Goal: Task Accomplishment & Management: Use online tool/utility

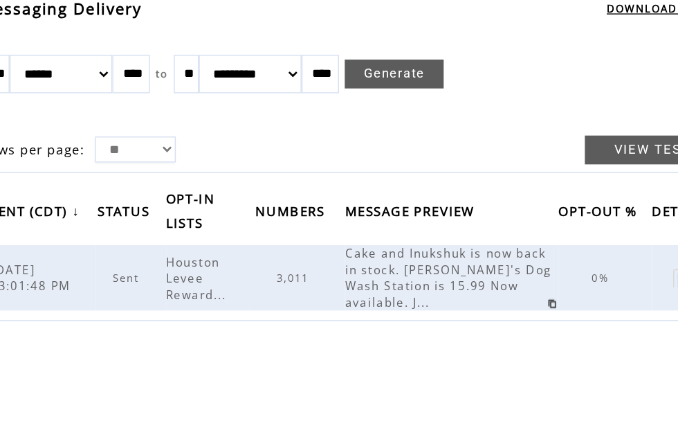
scroll to position [64, 78]
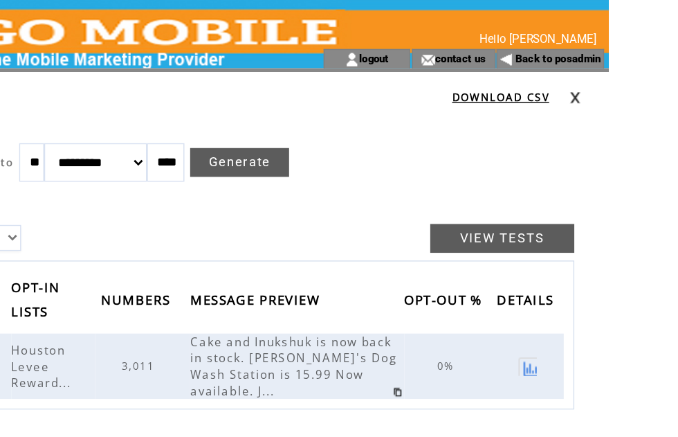
click at [600, 70] on td at bounding box center [614, 69] width 28 height 15
click at [561, 44] on link "Back to posadmin" at bounding box center [592, 42] width 62 height 9
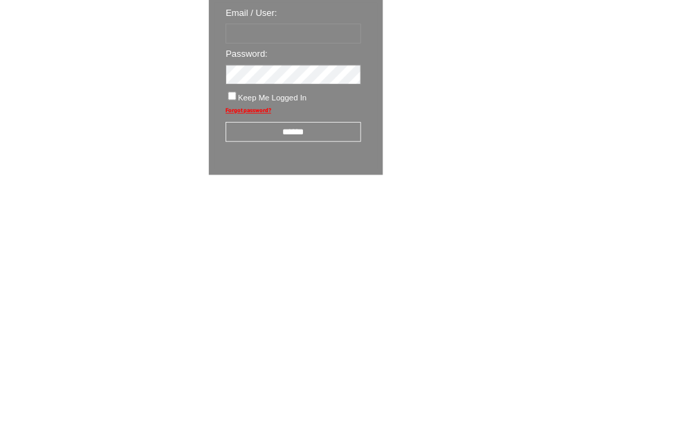
scroll to position [24, 0]
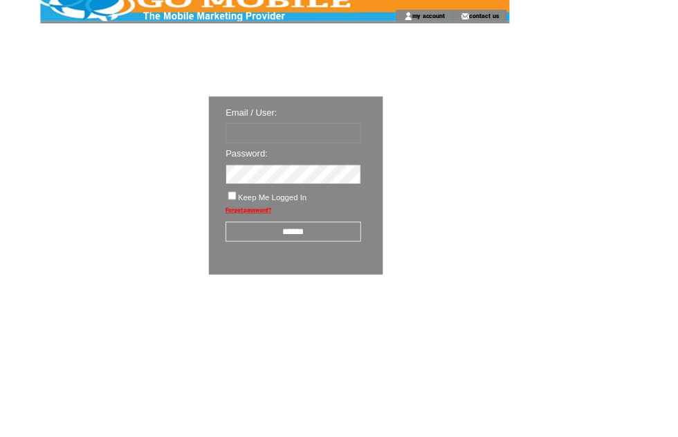
type input "********"
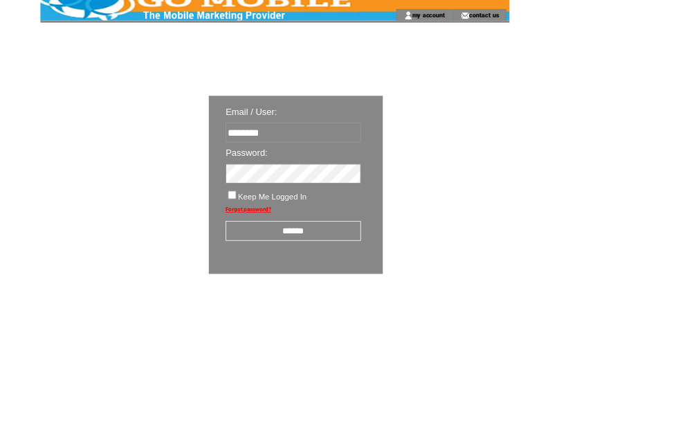
click at [385, 295] on input "******" at bounding box center [361, 285] width 167 height 24
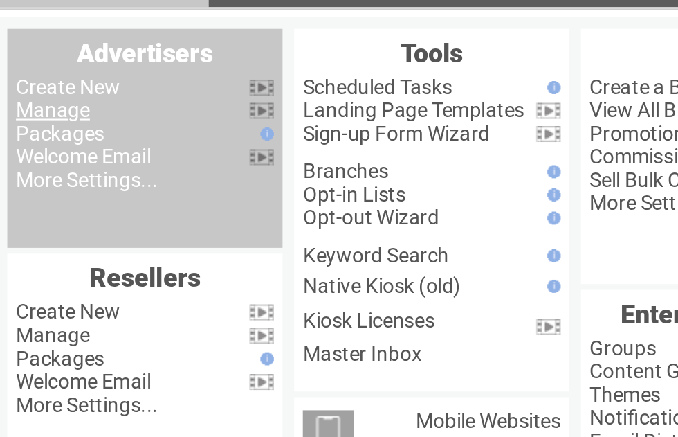
click at [59, 127] on link "Manage" at bounding box center [76, 132] width 35 height 11
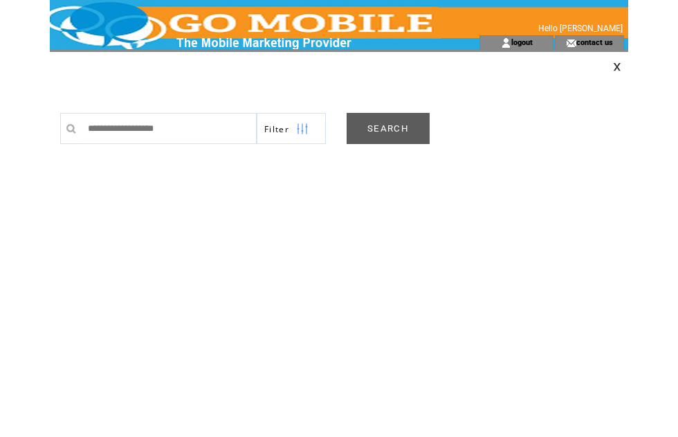
click at [399, 131] on link "SEARCH" at bounding box center [388, 128] width 83 height 31
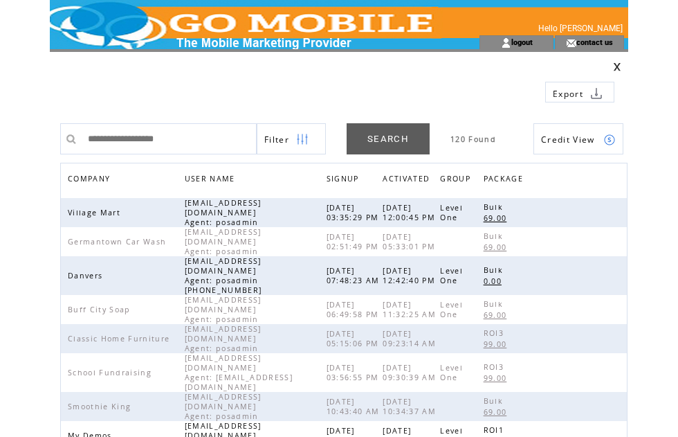
click at [110, 178] on span "COMPANY" at bounding box center [91, 180] width 46 height 20
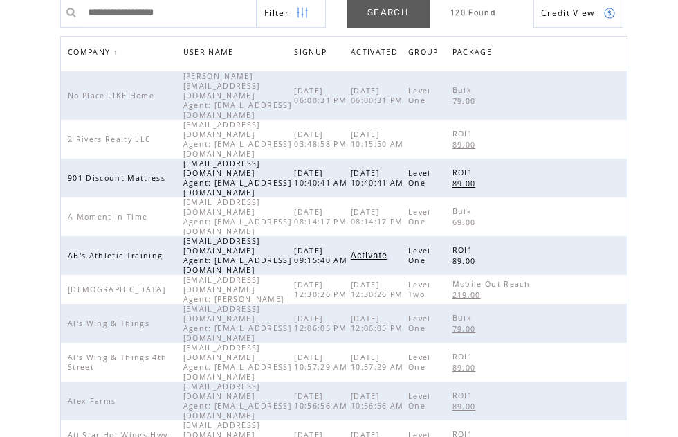
scroll to position [127, 0]
click at [615, 172] on link at bounding box center [610, 178] width 12 height 12
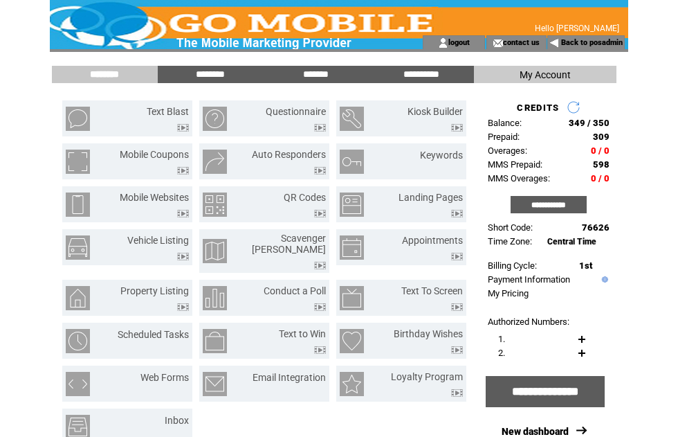
click at [326, 75] on input "*******" at bounding box center [316, 74] width 104 height 12
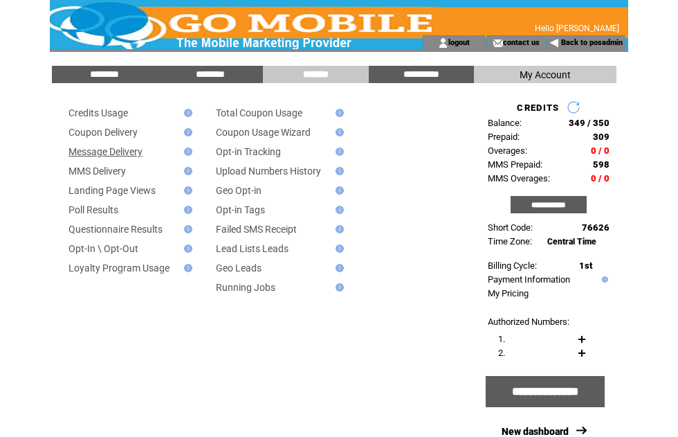
click at [143, 147] on link "Message Delivery" at bounding box center [105, 151] width 74 height 11
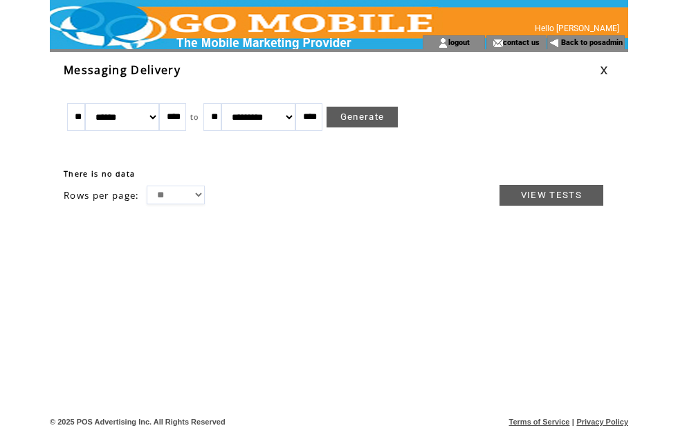
click at [380, 118] on link "Generate" at bounding box center [363, 117] width 72 height 21
click at [608, 68] on link at bounding box center [604, 70] width 8 height 9
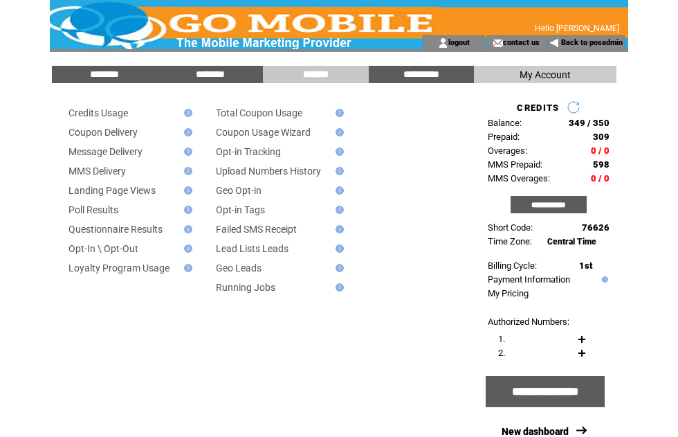
click at [143, 153] on link "Message Delivery" at bounding box center [105, 151] width 74 height 11
click at [149, 196] on link "Landing Page Views" at bounding box center [111, 190] width 87 height 11
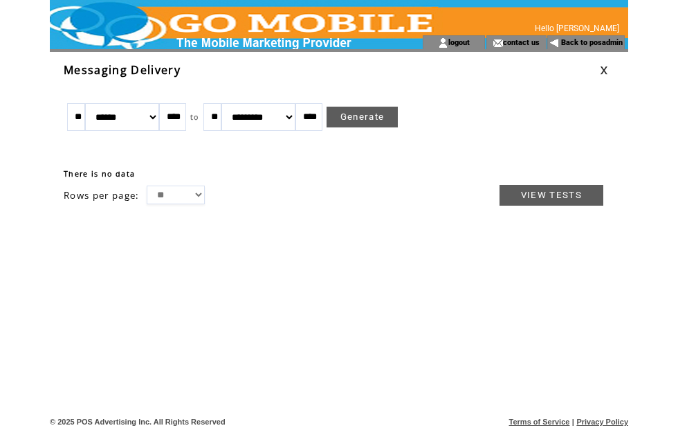
click at [161, 120] on input "****" at bounding box center [172, 117] width 27 height 28
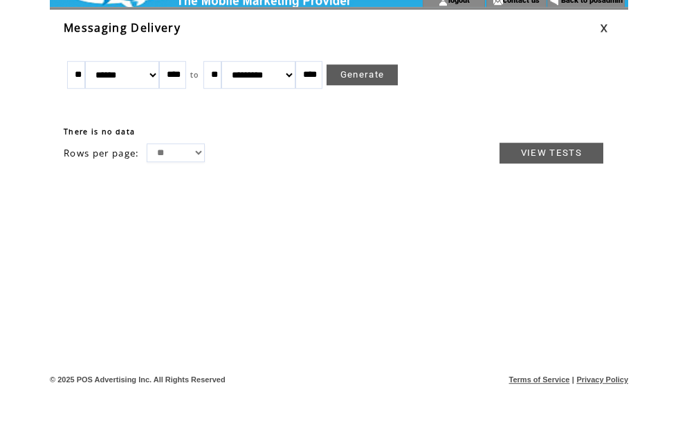
click at [154, 103] on select "******* ******** ***** ***** *** **** **** ****** ********* ******* ******** **…" at bounding box center [122, 117] width 74 height 28
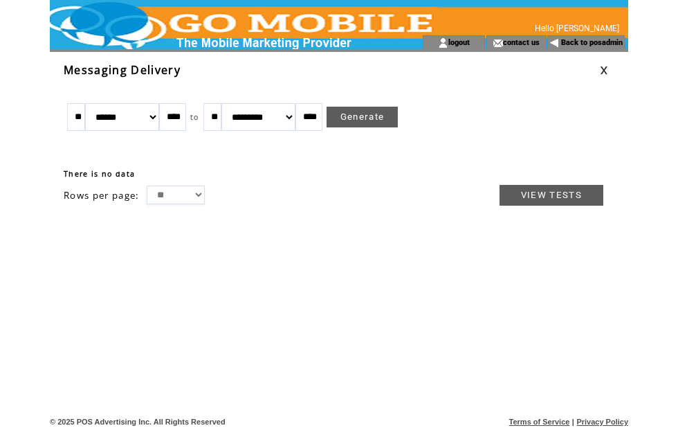
select select "*"
click at [377, 123] on link "Generate" at bounding box center [363, 117] width 72 height 21
click at [596, 66] on td at bounding box center [557, 69] width 84 height 15
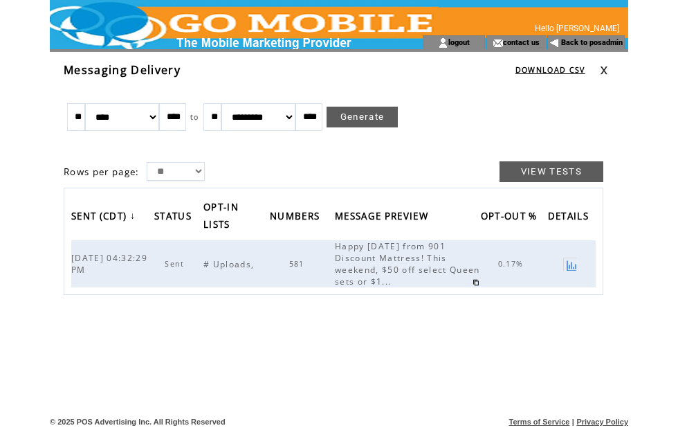
click at [635, 122] on html "**********" at bounding box center [339, 218] width 678 height 437
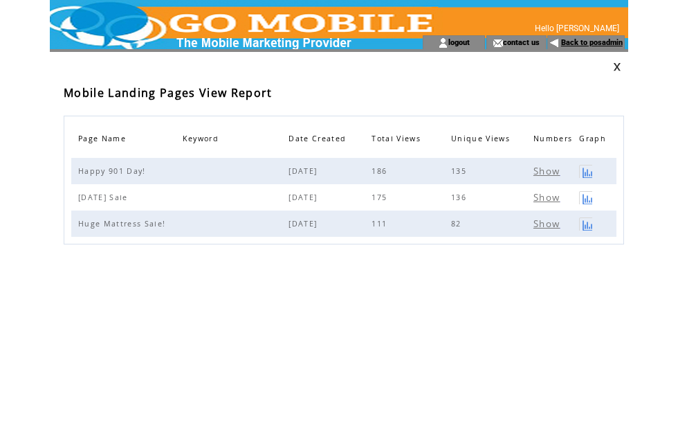
click at [596, 44] on link "Back to posadmin" at bounding box center [592, 42] width 62 height 9
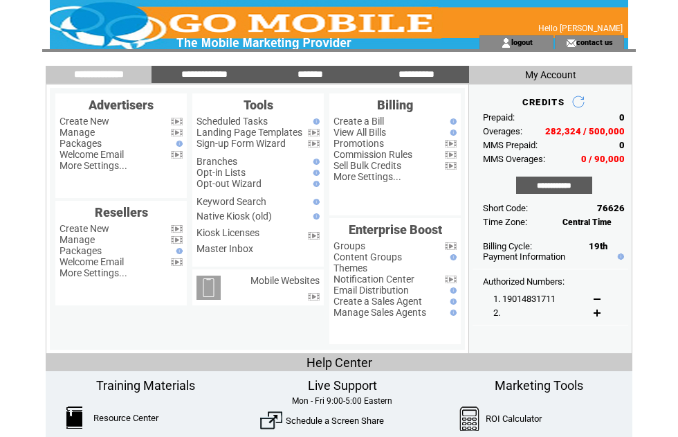
scroll to position [43, 0]
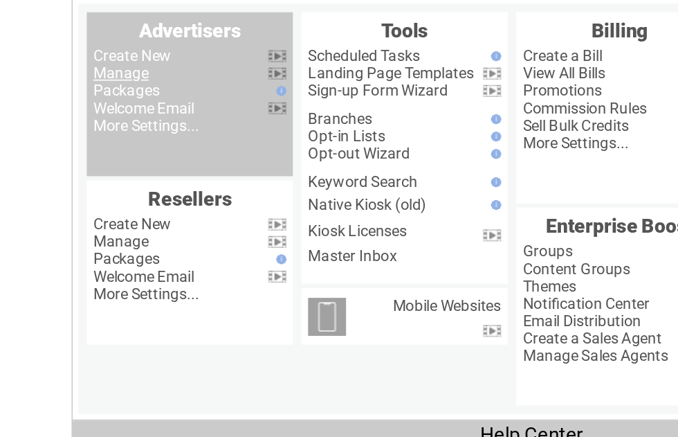
click at [95, 94] on link "Manage" at bounding box center [76, 89] width 35 height 11
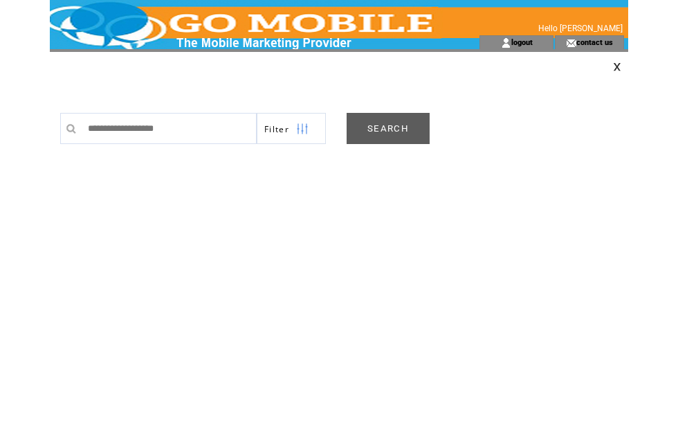
click at [398, 124] on link "SEARCH" at bounding box center [388, 128] width 83 height 31
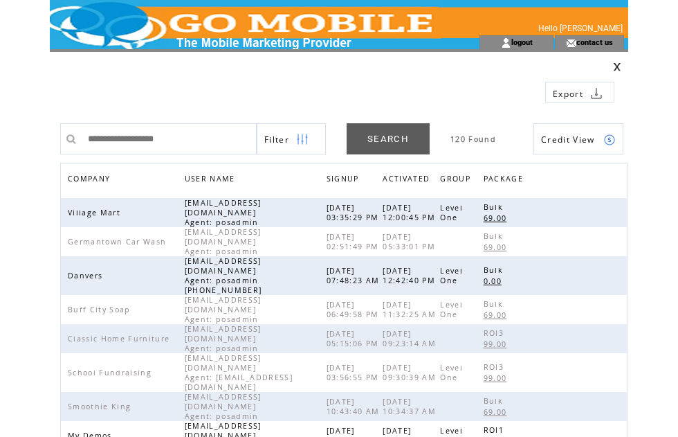
click at [110, 174] on span "COMPANY" at bounding box center [91, 180] width 46 height 20
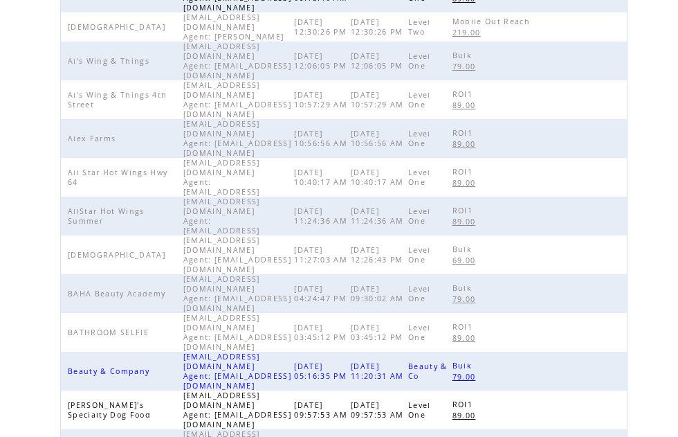
scroll to position [436, 0]
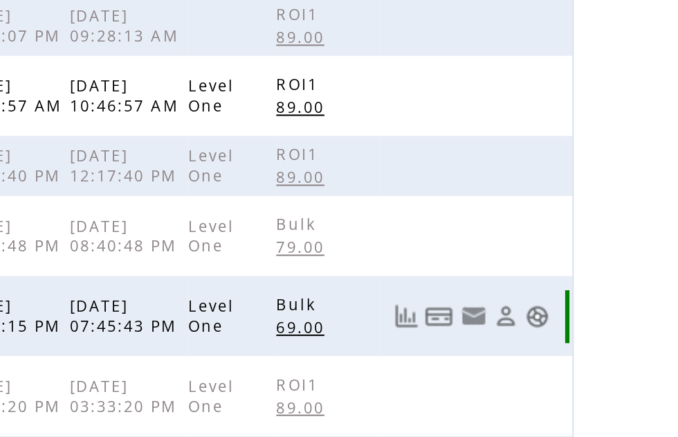
click at [604, 241] on link at bounding box center [610, 247] width 12 height 12
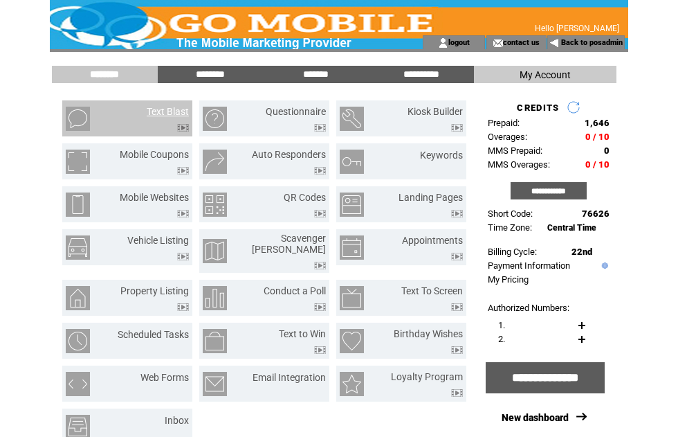
click at [181, 112] on link "Text Blast" at bounding box center [168, 111] width 42 height 11
click at [314, 78] on input "*******" at bounding box center [316, 74] width 104 height 12
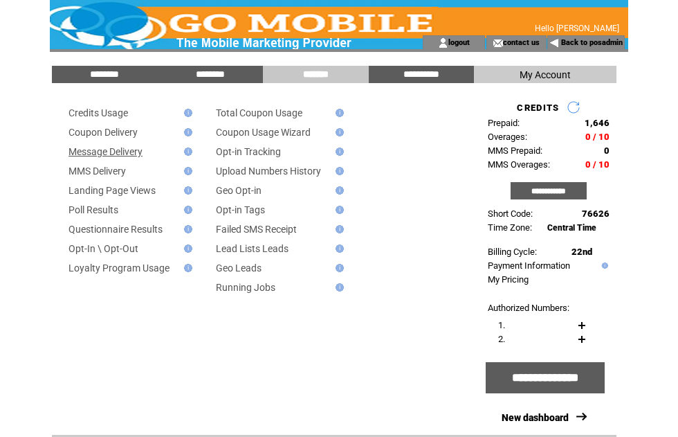
click at [140, 157] on link "Message Delivery" at bounding box center [105, 151] width 74 height 11
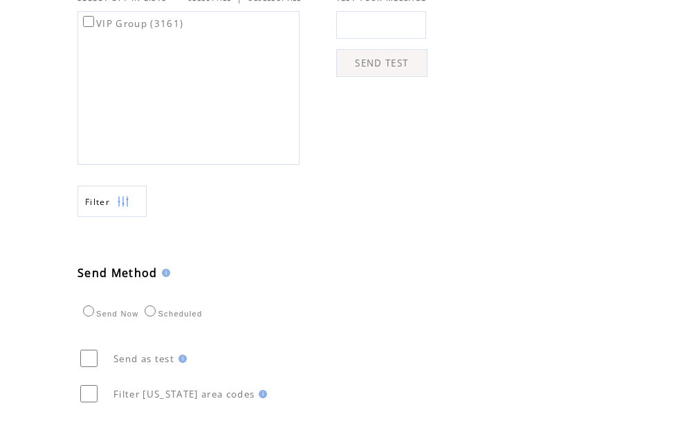
scroll to position [499, 0]
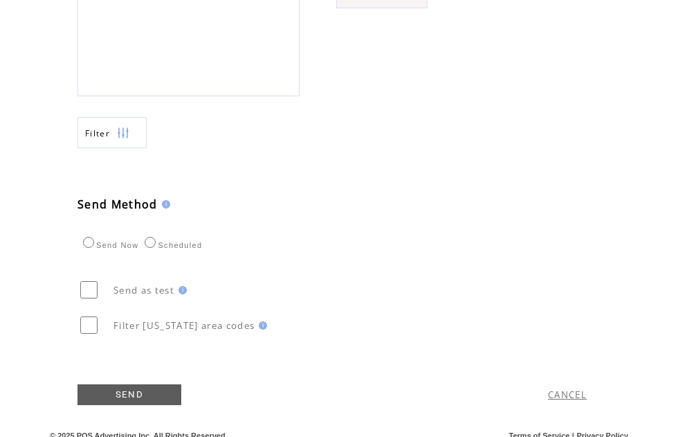
scroll to position [565, 0]
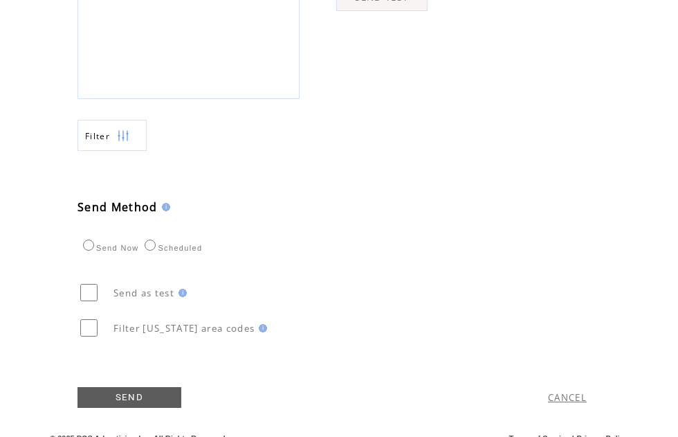
click at [128, 152] on img at bounding box center [123, 135] width 12 height 31
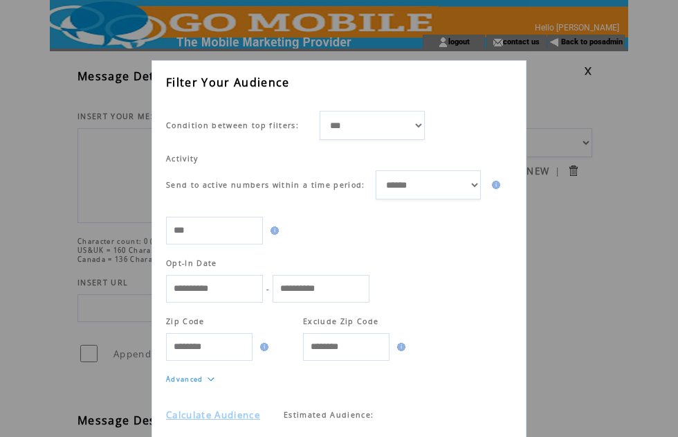
scroll to position [23, 0]
click at [241, 415] on link "Calculate Audience" at bounding box center [213, 414] width 94 height 12
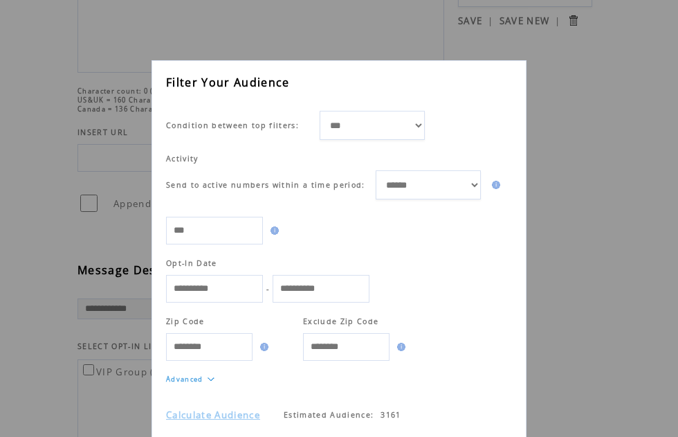
scroll to position [152, 0]
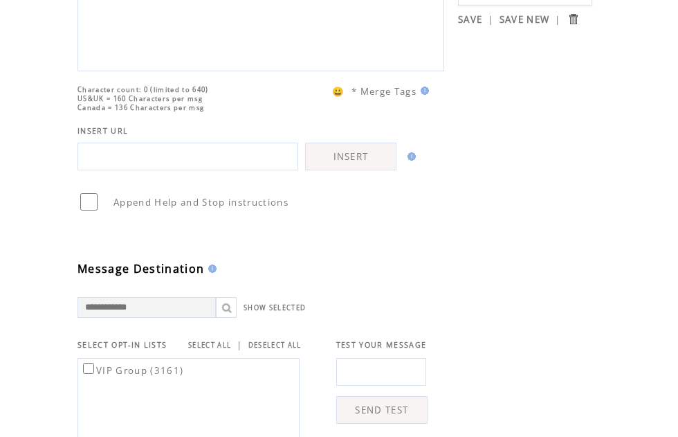
scroll to position [199, 0]
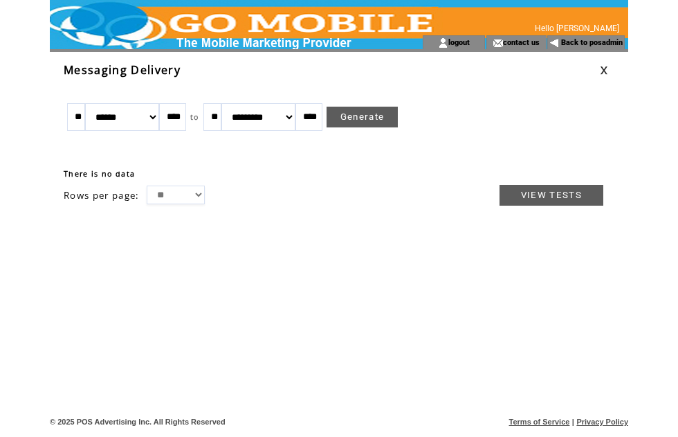
click at [154, 118] on select "******* ******** ***** ***** *** **** **** ****** ********* ******* ******** **…" at bounding box center [122, 117] width 74 height 28
select select "*"
click at [380, 113] on link "Generate" at bounding box center [363, 117] width 72 height 21
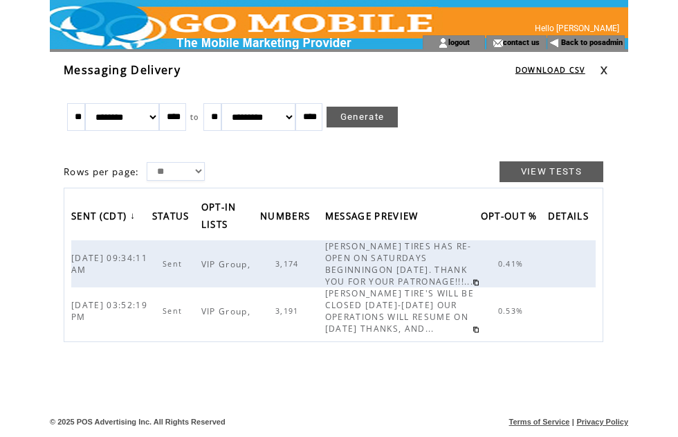
click at [299, 268] on span "3,174" at bounding box center [288, 264] width 27 height 10
click at [294, 268] on span "3,174" at bounding box center [288, 264] width 27 height 10
click at [297, 315] on span "3,191" at bounding box center [288, 311] width 27 height 10
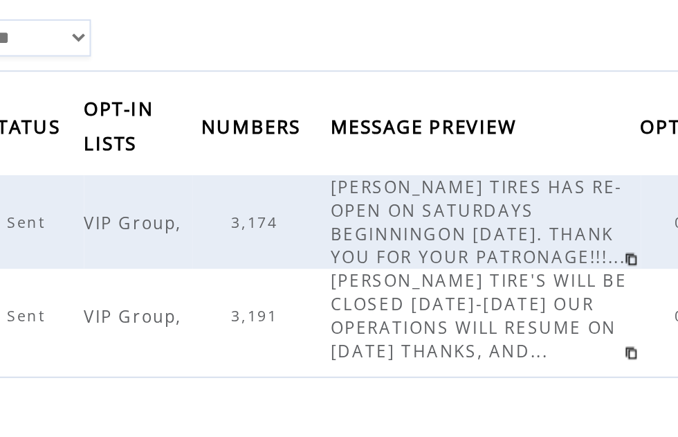
click at [275, 259] on span "3,174" at bounding box center [288, 264] width 27 height 10
